Goal: Task Accomplishment & Management: Complete application form

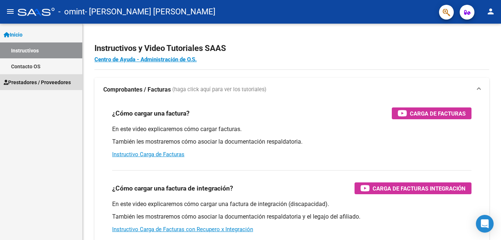
click at [32, 82] on span "Prestadores / Proveedores" at bounding box center [37, 82] width 67 height 8
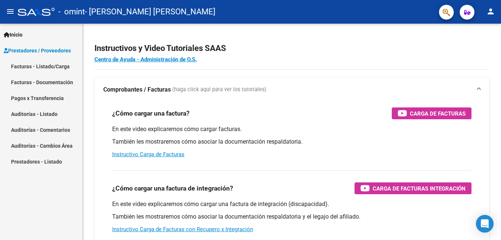
click at [55, 66] on link "Facturas - Listado/Carga" at bounding box center [41, 66] width 82 height 16
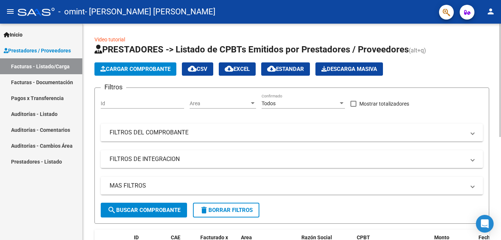
click at [140, 69] on span "Cargar Comprobante" at bounding box center [135, 69] width 70 height 7
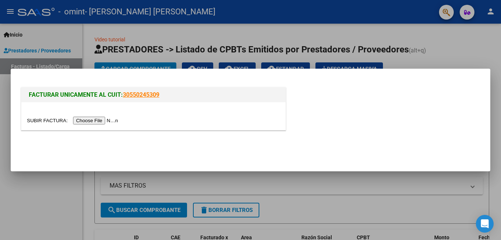
click at [87, 118] on input "file" at bounding box center [73, 121] width 93 height 8
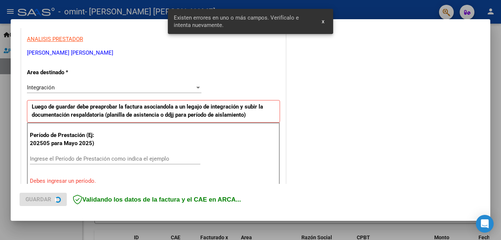
scroll to position [165, 0]
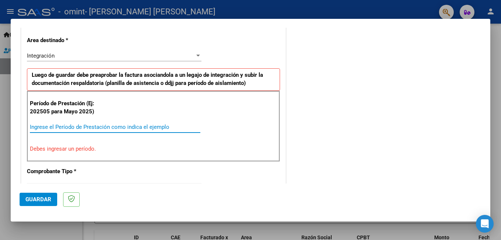
click at [104, 127] on input "Ingrese el Período de Prestación como indica el ejemplo" at bounding box center [115, 127] width 170 height 7
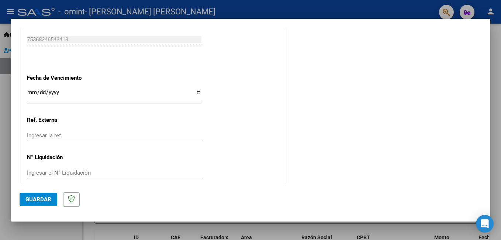
scroll to position [493, 0]
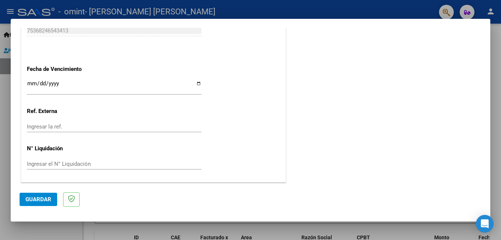
type input "202508"
click at [37, 198] on span "Guardar" at bounding box center [38, 199] width 26 height 7
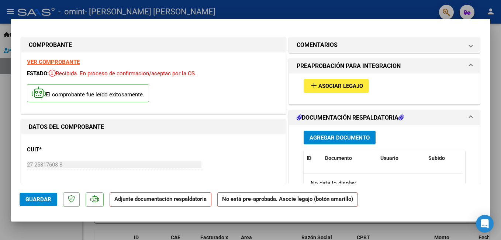
click at [327, 83] on span "Asociar Legajo" at bounding box center [340, 86] width 45 height 7
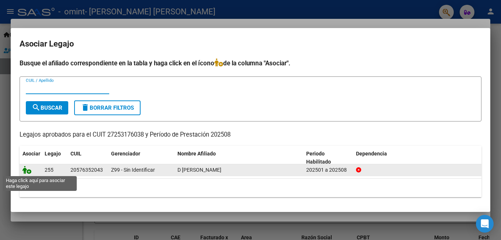
click at [27, 170] on icon at bounding box center [26, 170] width 9 height 8
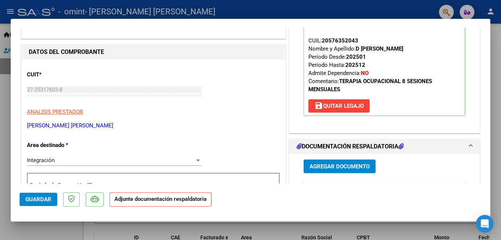
scroll to position [74, 0]
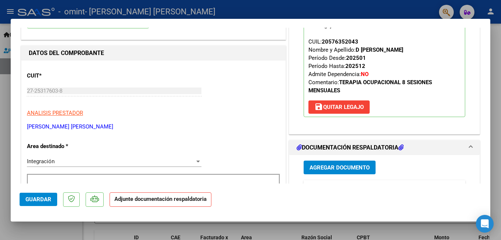
click at [348, 165] on span "Agregar Documento" at bounding box center [339, 167] width 60 height 7
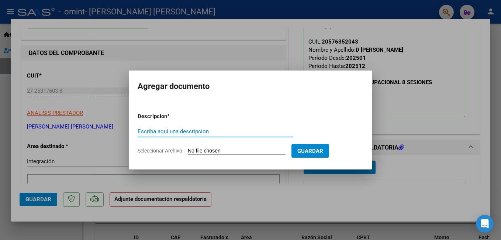
click at [171, 150] on span "Seleccionar Archivo" at bounding box center [160, 150] width 45 height 6
click at [188, 150] on input "Seleccionar Archivo" at bounding box center [237, 150] width 98 height 7
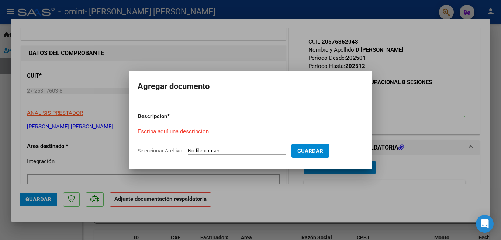
type input "C:\fakepath\Asistencia [PERSON_NAME] [DATE].pdf"
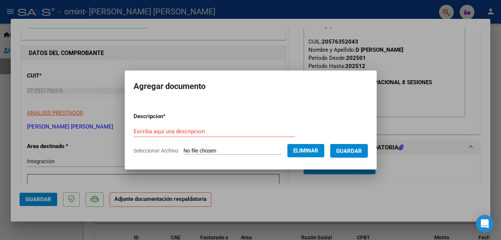
click at [180, 125] on form "Descripcion * Escriba aquí una descripcion Seleccionar Archivo Eliminar Guardar" at bounding box center [250, 134] width 234 height 54
click at [180, 131] on input "Escriba aquí una descripcion" at bounding box center [213, 131] width 161 height 7
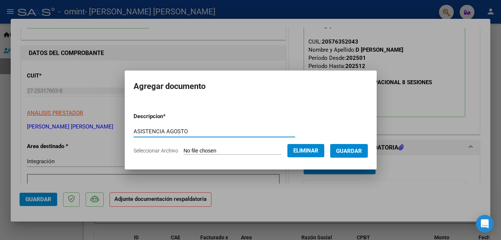
type input "ASISTENCIA AGOSTO"
click at [351, 149] on span "Guardar" at bounding box center [349, 150] width 26 height 7
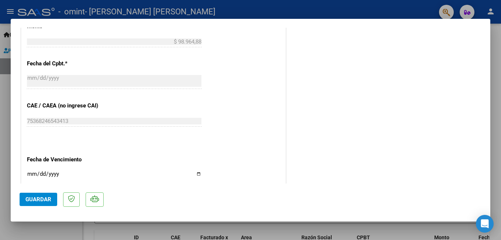
scroll to position [369, 0]
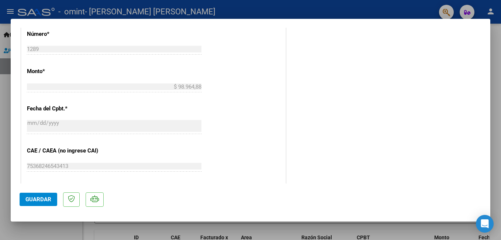
click at [30, 199] on span "Guardar" at bounding box center [38, 199] width 26 height 7
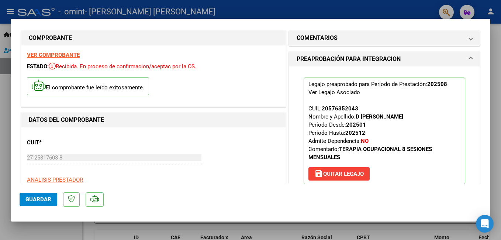
scroll to position [0, 0]
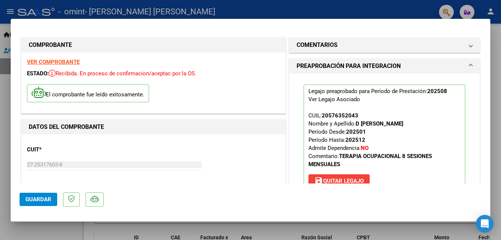
click at [5, 93] on div at bounding box center [250, 120] width 501 height 240
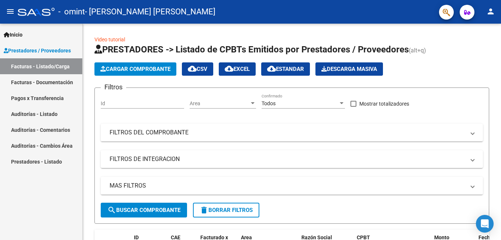
click at [40, 66] on link "Facturas - Listado/Carga" at bounding box center [41, 66] width 82 height 16
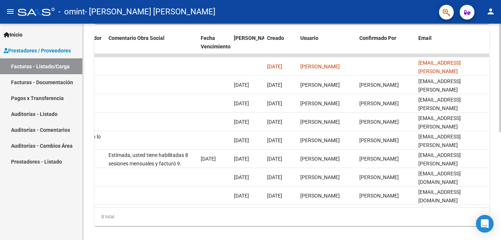
scroll to position [198, 0]
click at [500, 128] on div at bounding box center [500, 180] width 2 height 108
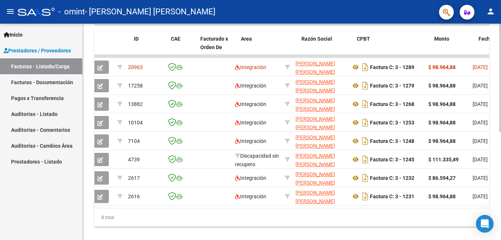
scroll to position [0, 0]
